Goal: Information Seeking & Learning: Compare options

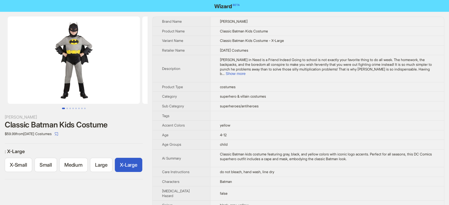
scroll to position [0, 2]
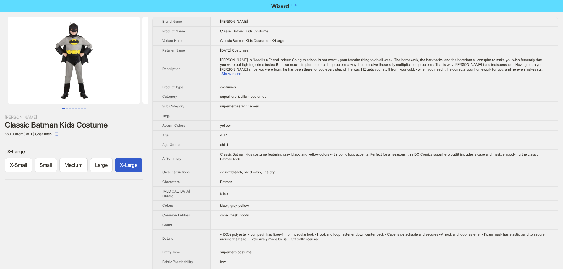
scroll to position [0, 3]
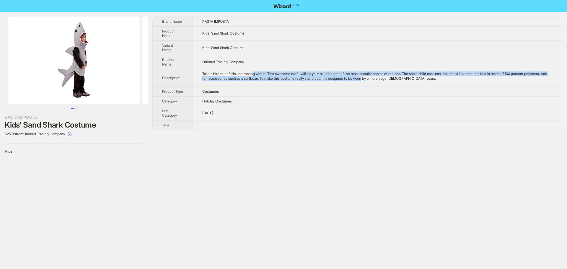
drag, startPoint x: 256, startPoint y: 75, endPoint x: 400, endPoint y: 79, distance: 143.4
click at [396, 80] on div "Take a bite out of trick or treating with it. This awesome outfit will let your…" at bounding box center [377, 76] width 350 height 9
click at [441, 75] on div "Take a bite out of trick or treating with it. This awesome outfit will let your…" at bounding box center [377, 76] width 350 height 9
